Goal: Use online tool/utility: Utilize a website feature to perform a specific function

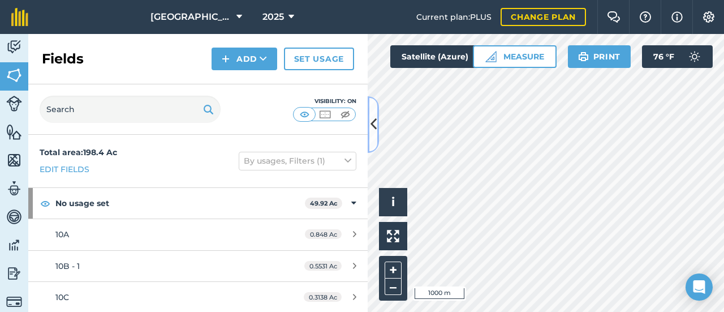
click at [377, 134] on button at bounding box center [373, 124] width 11 height 57
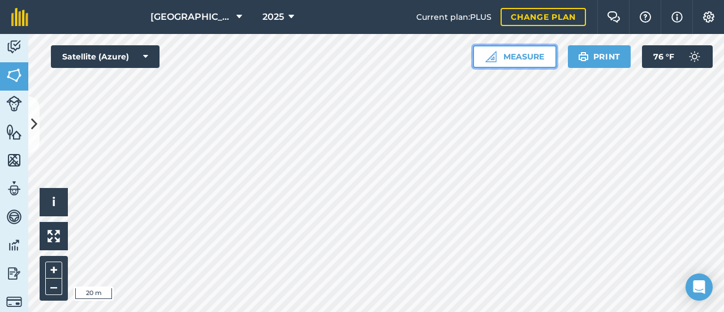
click at [512, 62] on button "Measure" at bounding box center [515, 56] width 84 height 23
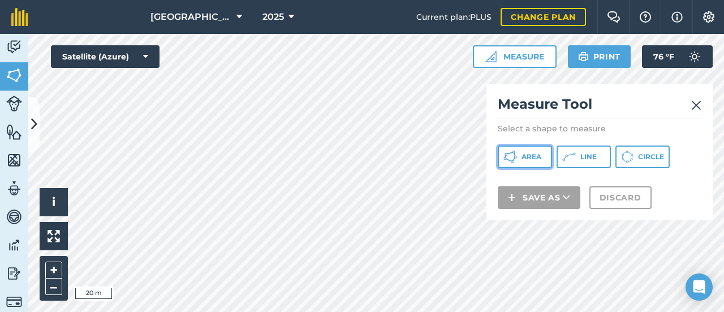
click at [537, 149] on button "Area" at bounding box center [525, 156] width 54 height 23
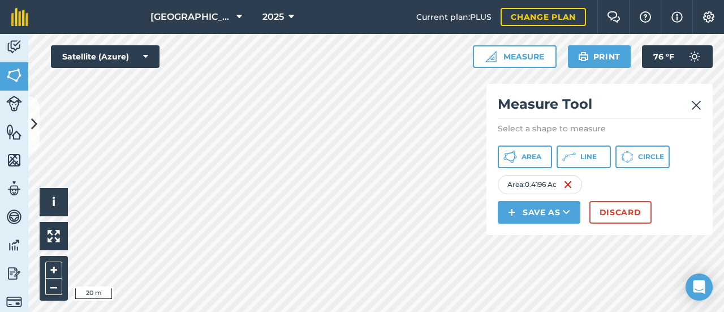
drag, startPoint x: 623, startPoint y: 199, endPoint x: 623, endPoint y: 211, distance: 12.5
click at [623, 199] on div "Measure Tool Select a shape to measure Area Line Circle Area : 0.4196 Ac Save a…" at bounding box center [600, 159] width 226 height 151
click at [623, 216] on button "Discard" at bounding box center [621, 212] width 62 height 23
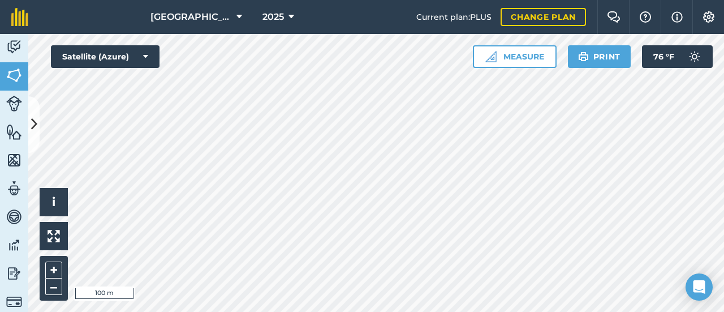
click at [312, 311] on html "Hideaway Farm 2025 Current plan : PLUS Change plan Farm Chat Help Info Settings…" at bounding box center [362, 156] width 724 height 312
click at [472, 311] on html "Hideaway Farm 2025 Current plan : PLUS Change plan Farm Chat Help Info Settings…" at bounding box center [362, 156] width 724 height 312
click at [530, 61] on button "Measure" at bounding box center [515, 56] width 84 height 23
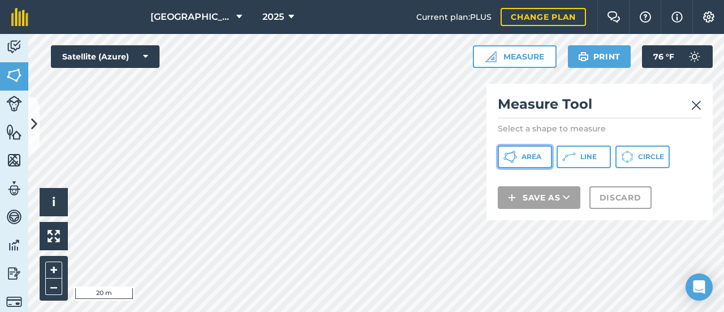
click at [533, 156] on span "Area" at bounding box center [532, 156] width 20 height 9
